Goal: Check status: Check status

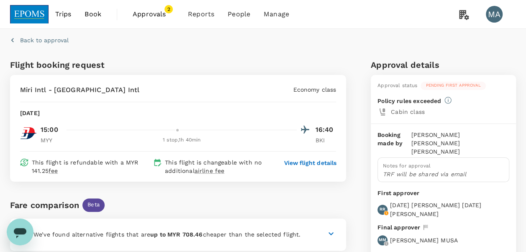
click at [155, 18] on span "Approvals" at bounding box center [154, 14] width 42 height 10
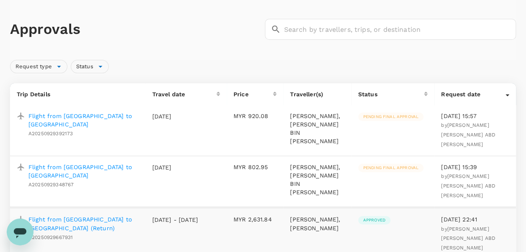
scroll to position [42, 0]
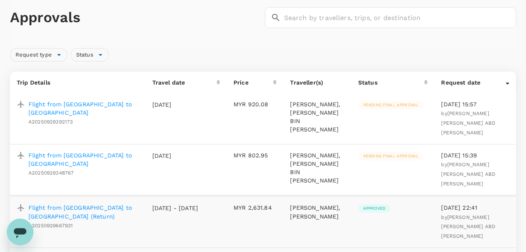
click at [93, 102] on p "Flight from [GEOGRAPHIC_DATA] to [GEOGRAPHIC_DATA]" at bounding box center [83, 108] width 110 height 17
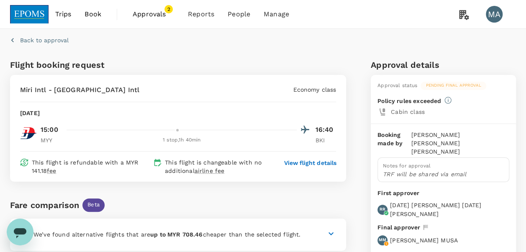
scroll to position [42, 0]
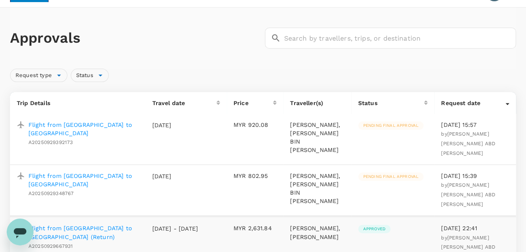
scroll to position [42, 0]
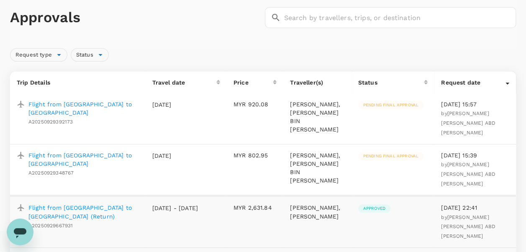
click at [59, 164] on p "Flight from [GEOGRAPHIC_DATA] to [GEOGRAPHIC_DATA]" at bounding box center [83, 159] width 110 height 17
